Goal: Task Accomplishment & Management: Use online tool/utility

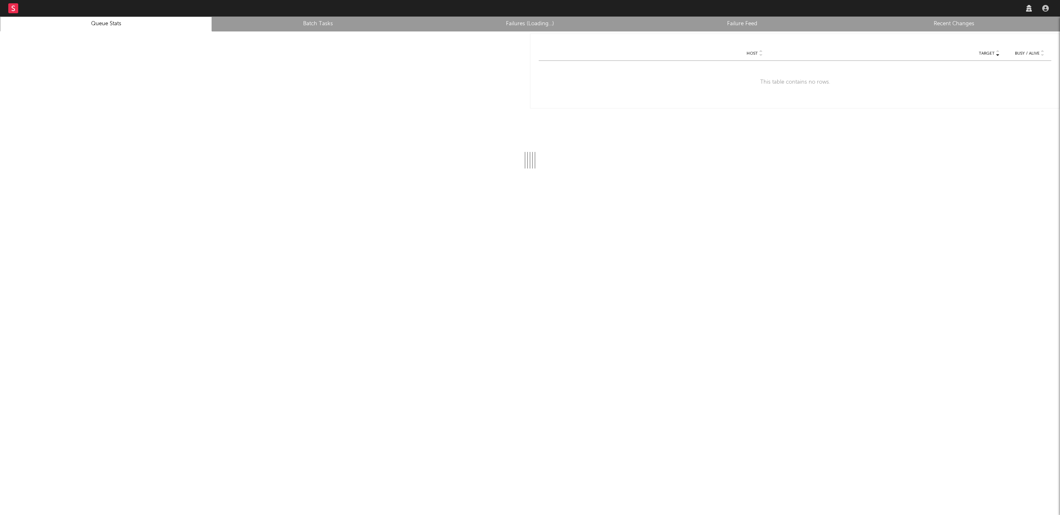
click at [969, 24] on link "Recent Changes" at bounding box center [954, 24] width 203 height 10
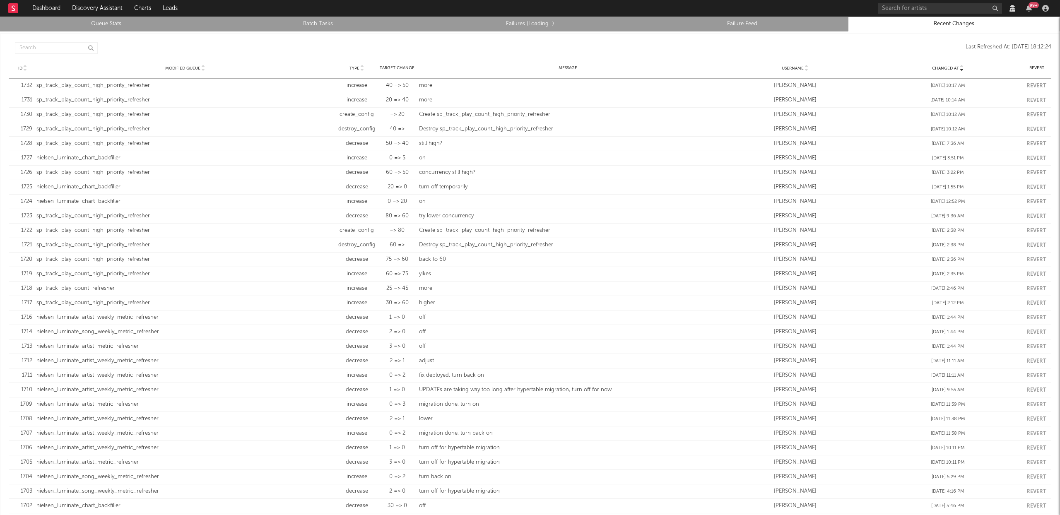
click at [118, 25] on link "Queue Stats" at bounding box center [106, 24] width 203 height 10
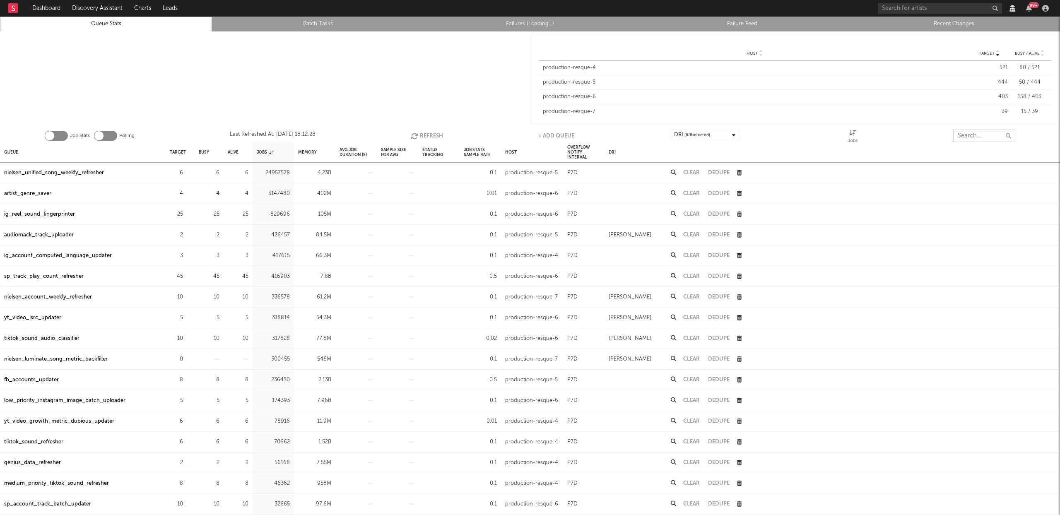
click at [983, 133] on input "text" at bounding box center [984, 136] width 62 height 12
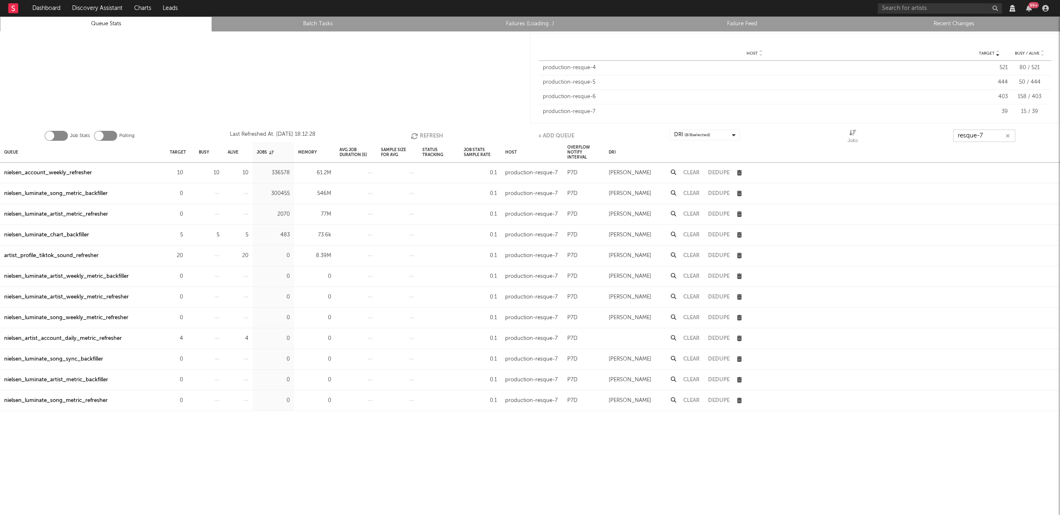
type input "resque-7"
click at [73, 174] on div "nielsen_account_weekly_refresher" at bounding box center [48, 173] width 88 height 10
click at [437, 137] on button "Refresh" at bounding box center [427, 136] width 32 height 12
click at [434, 136] on button "Refresh" at bounding box center [427, 136] width 32 height 12
